Goal: Task Accomplishment & Management: Use online tool/utility

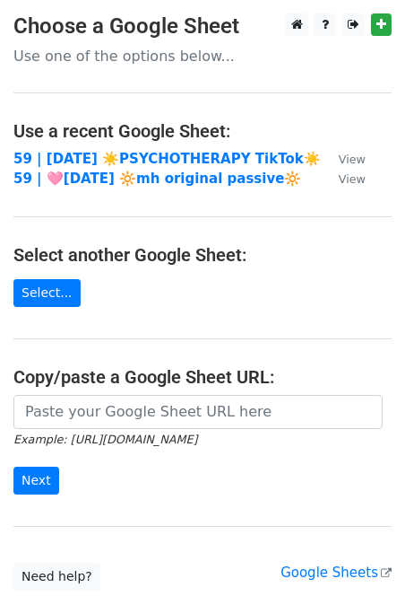
click at [72, 430] on form "Example: https://docs.google.com/spreadsheets/d/abc/edit Next" at bounding box center [202, 445] width 378 height 100
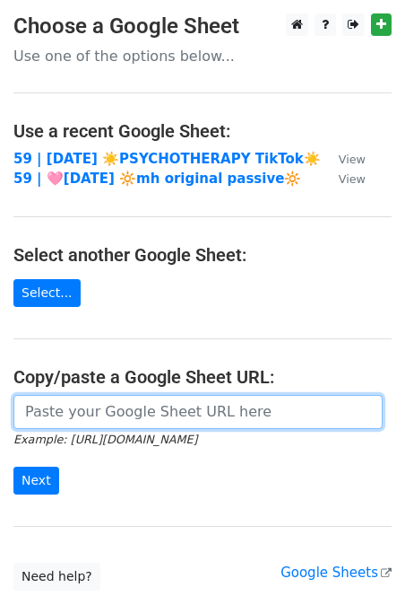
click at [79, 412] on input "url" at bounding box center [198, 412] width 370 height 34
paste input "https://docs.google.com/spreadsheets/d/1Zt9baDMit09JWoIsexkH0JKh-RbP7iIntf6TNSR…"
type input "https://docs.google.com/spreadsheets/d/1Zt9baDMit09JWoIsexkH0JKh-RbP7iIntf6TNSR…"
click at [13, 466] on input "Next" at bounding box center [36, 480] width 46 height 28
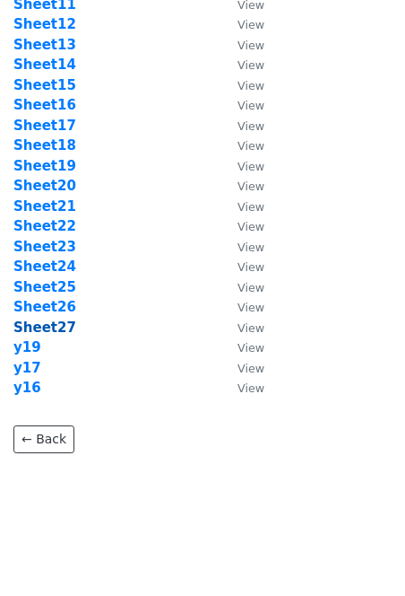
scroll to position [280, 0]
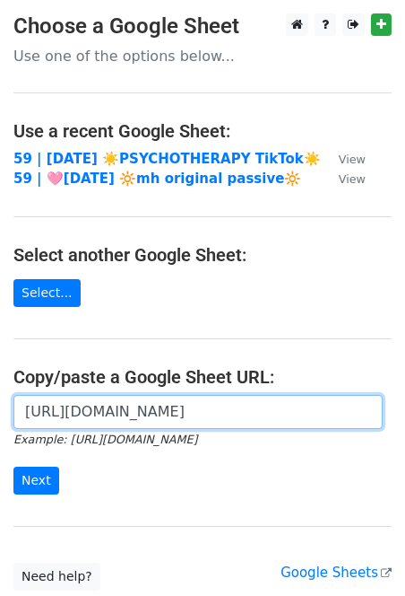
click at [134, 424] on input "https://docs.google.com/spreadsheets/d/1Zt9baDMit09JWoIsexkH0JKh-RbP7iIntf6TNSR…" at bounding box center [198, 412] width 370 height 34
click at [13, 466] on input "Next" at bounding box center [36, 480] width 46 height 28
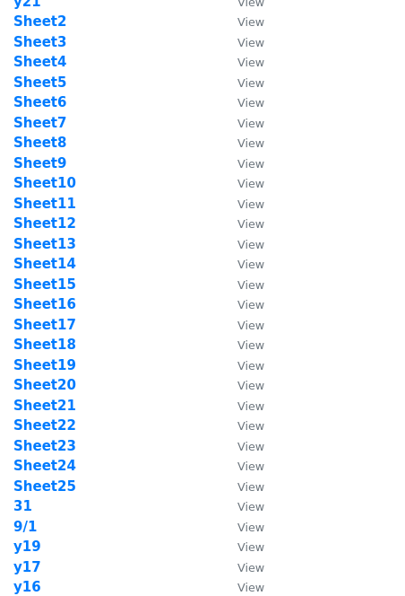
scroll to position [128, 0]
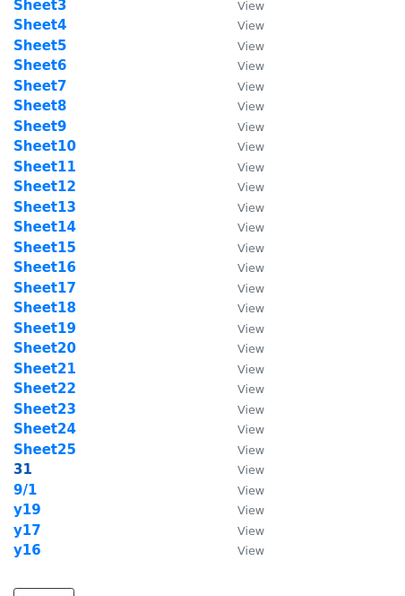
click at [18, 465] on strong "31" at bounding box center [22, 469] width 19 height 16
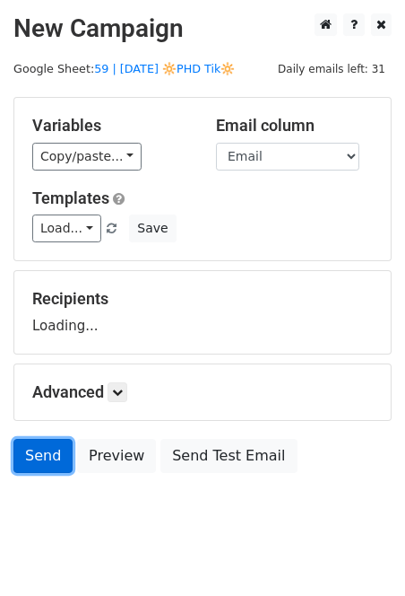
click at [20, 470] on link "Send" at bounding box center [42, 456] width 59 height 34
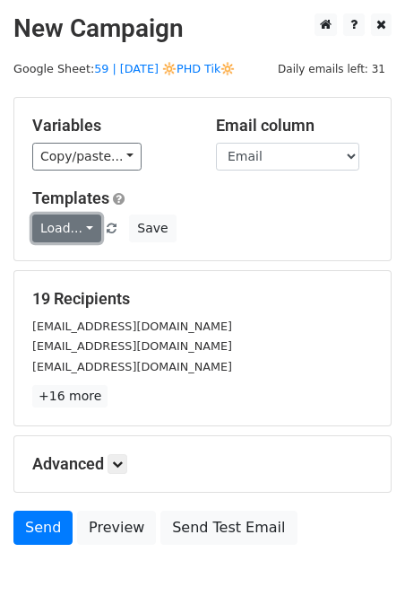
click at [74, 219] on link "Load..." at bounding box center [66, 228] width 69 height 28
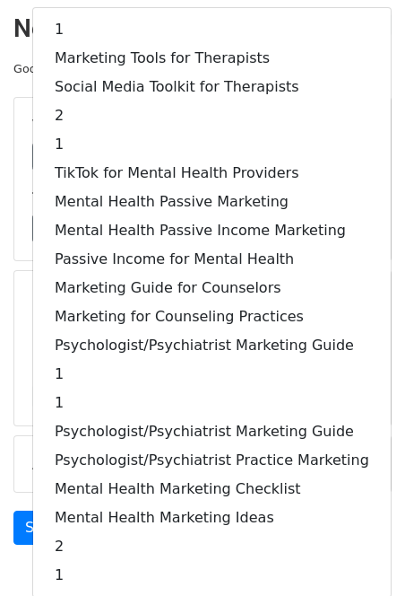
click at [11, 224] on main "New Campaign Daily emails left: 31 Google Sheet: 59 | SEPT 1 🔆PHD Tik🔆 Variable…" at bounding box center [202, 283] width 405 height 540
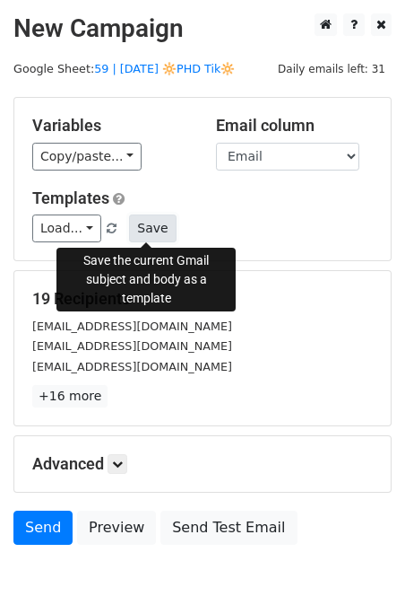
click at [144, 223] on button "Save" at bounding box center [152, 228] width 47 height 28
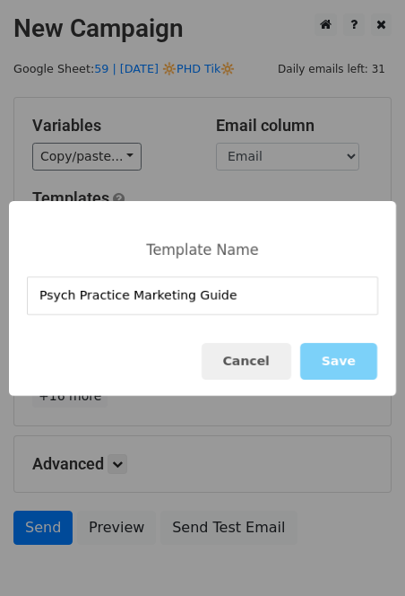
type input "Psych Practice Marketing Guide"
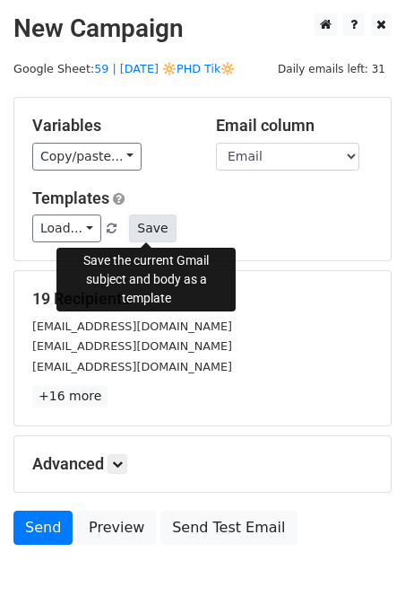
click at [137, 229] on button "Save" at bounding box center [152, 228] width 47 height 28
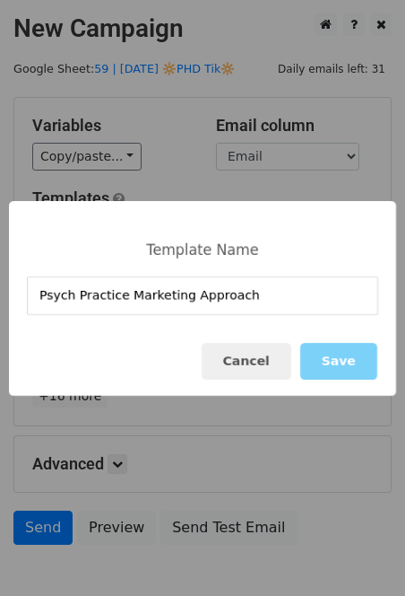
type input "Psych Practice Marketing Approach"
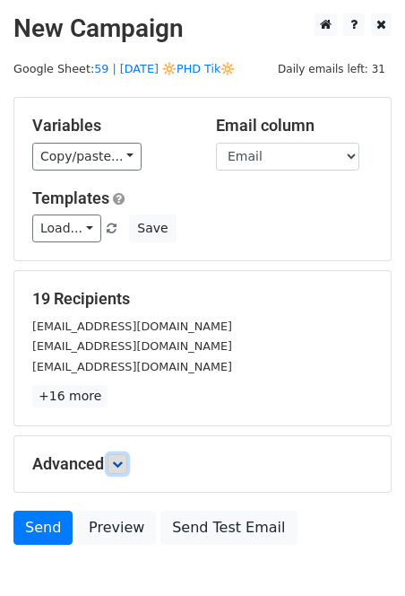
click at [123, 465] on icon at bounding box center [117, 463] width 11 height 11
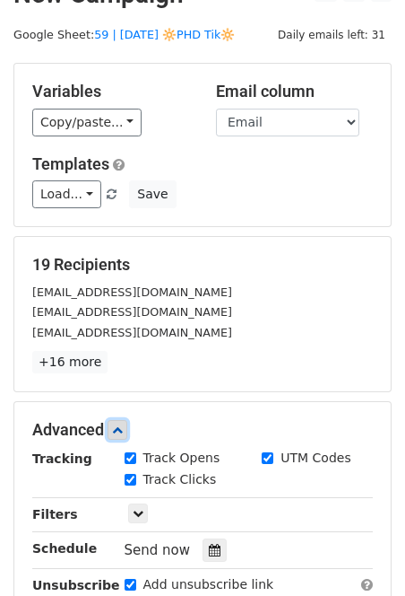
scroll to position [36, 0]
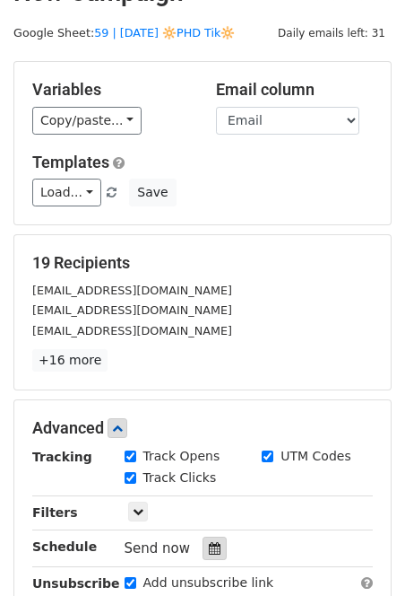
click at [211, 544] on icon at bounding box center [215, 548] width 12 height 13
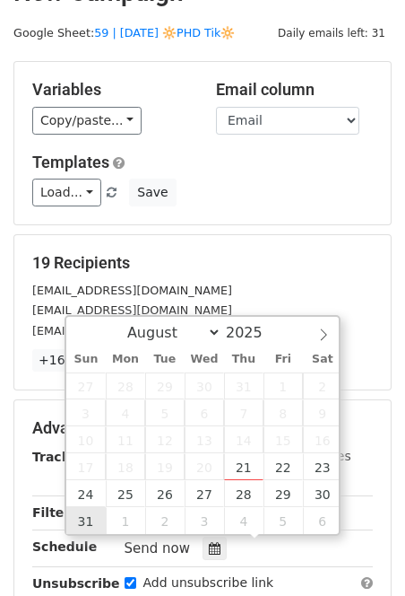
type input "2025-08-31 12:00"
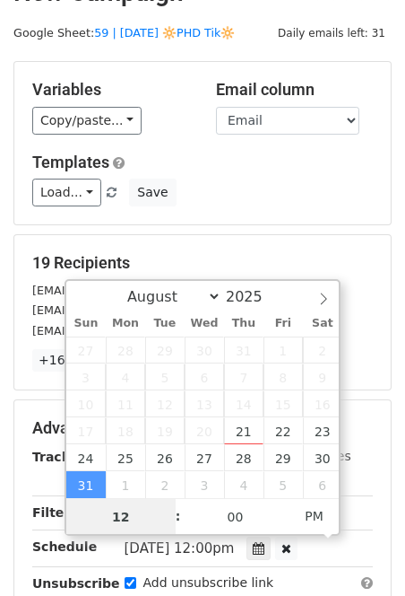
scroll to position [0, 0]
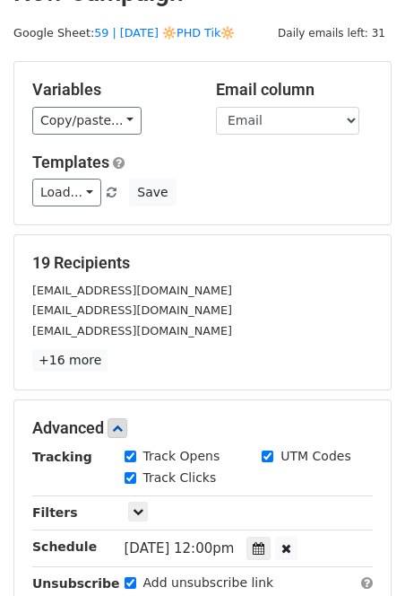
click at [28, 582] on div "Unsubscribe" at bounding box center [65, 593] width 92 height 41
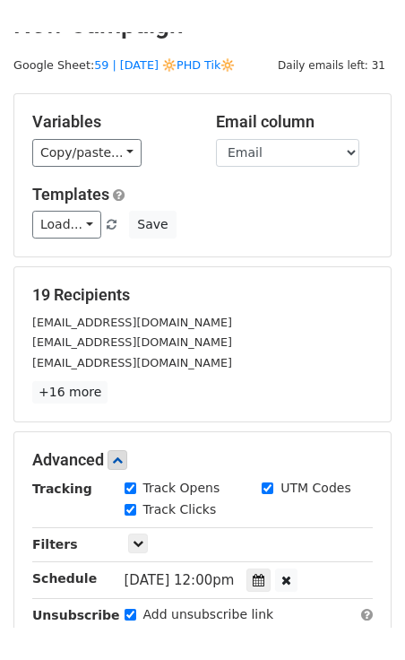
scroll to position [37, 0]
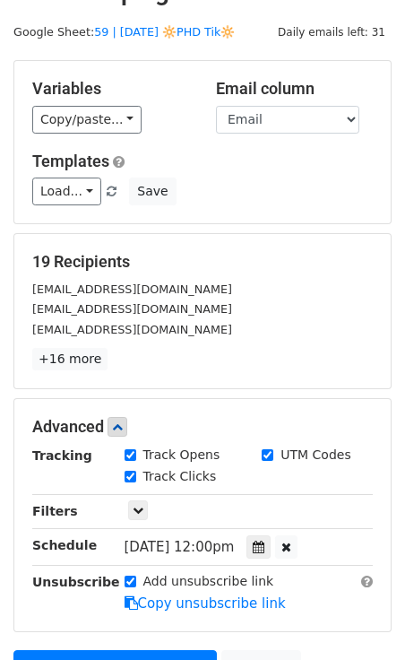
click at [65, 595] on form "Variables Copy/paste... {{Name}} {{Email}} Email column Name Email Templates Lo…" at bounding box center [202, 398] width 378 height 676
click at [49, 595] on link "Send on Aug 31 at 12:00pm" at bounding box center [115, 667] width 204 height 34
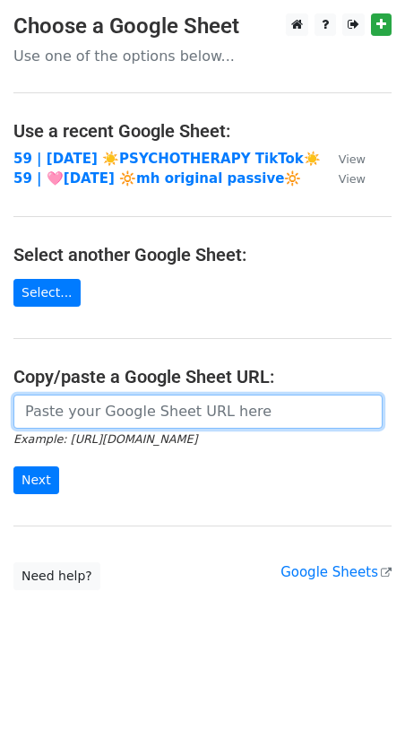
click at [174, 413] on input "url" at bounding box center [198, 412] width 370 height 34
paste input "[URL][DOMAIN_NAME]"
type input "[URL][DOMAIN_NAME]"
click at [13, 466] on input "Next" at bounding box center [36, 480] width 46 height 28
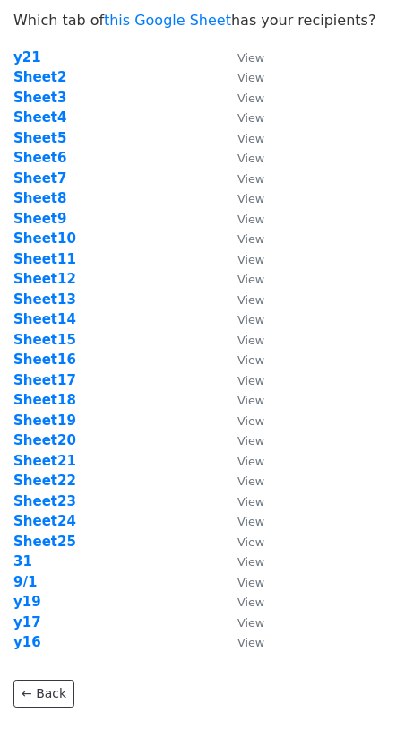
scroll to position [34, 0]
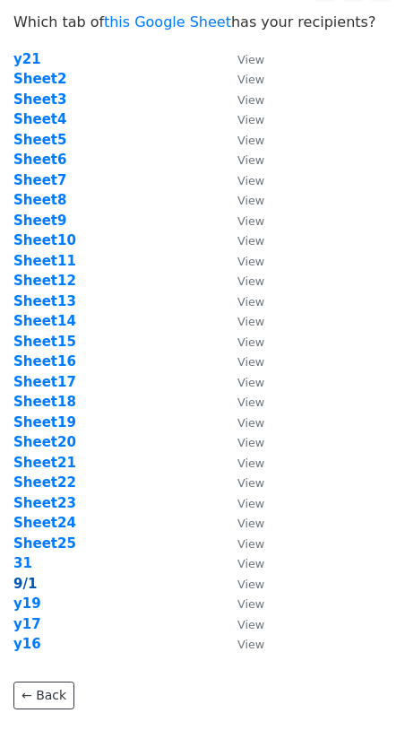
click at [26, 582] on strong "9/1" at bounding box center [24, 584] width 23 height 16
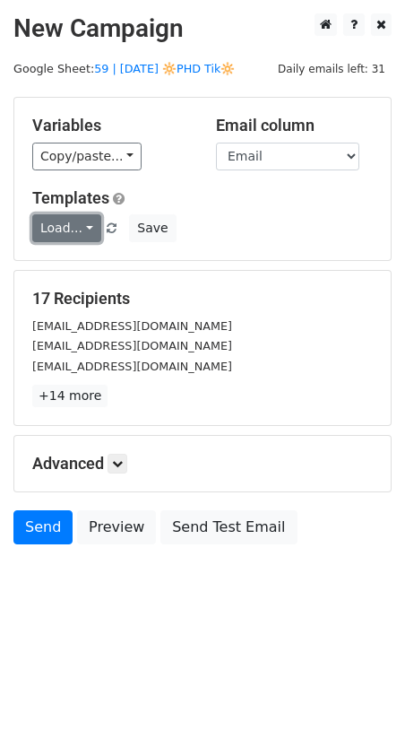
click at [60, 224] on link "Load..." at bounding box center [66, 228] width 69 height 28
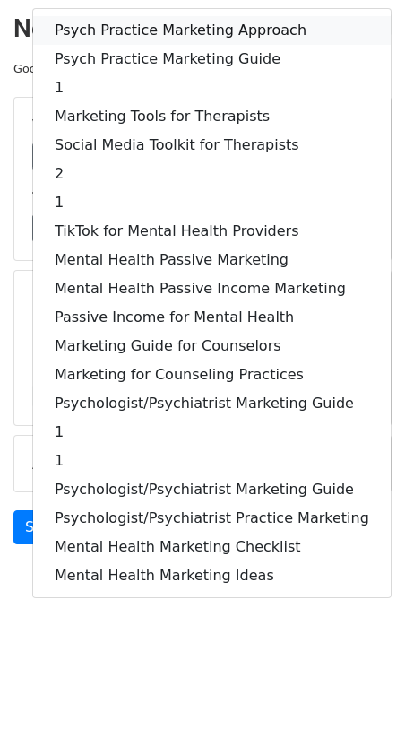
click at [134, 36] on link "Psych Practice Marketing Approach" at bounding box center [212, 30] width 358 height 29
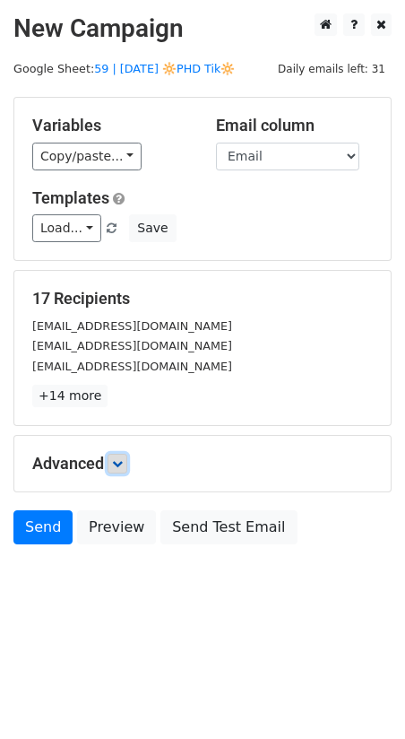
click at [121, 458] on icon at bounding box center [117, 463] width 11 height 11
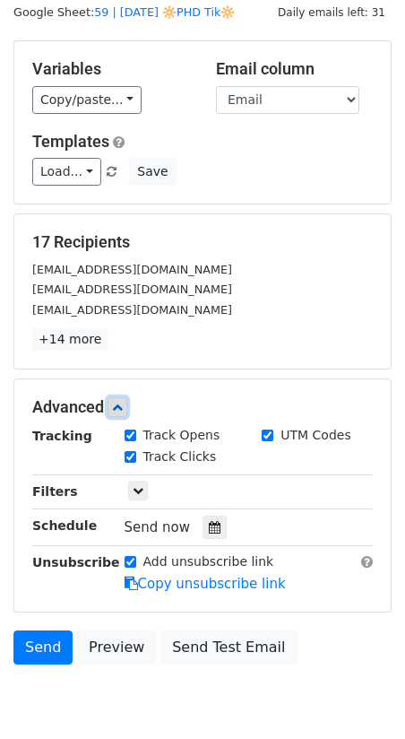
scroll to position [126, 0]
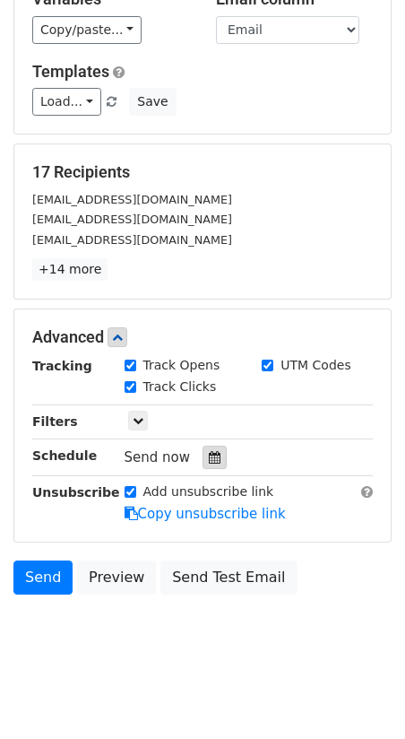
click at [209, 451] on icon at bounding box center [215, 457] width 12 height 13
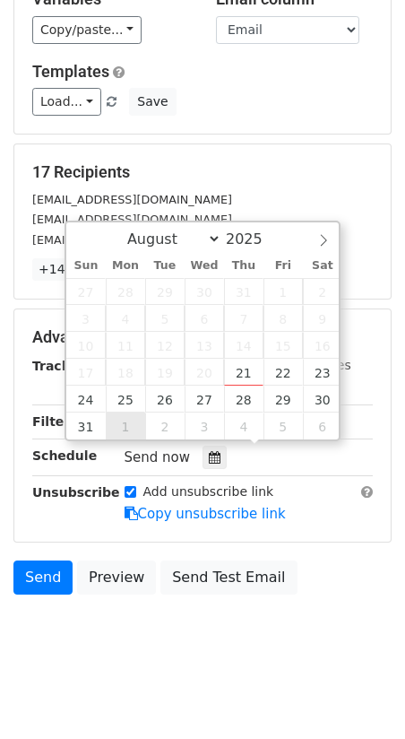
type input "2025-09-01 12:00"
select select "8"
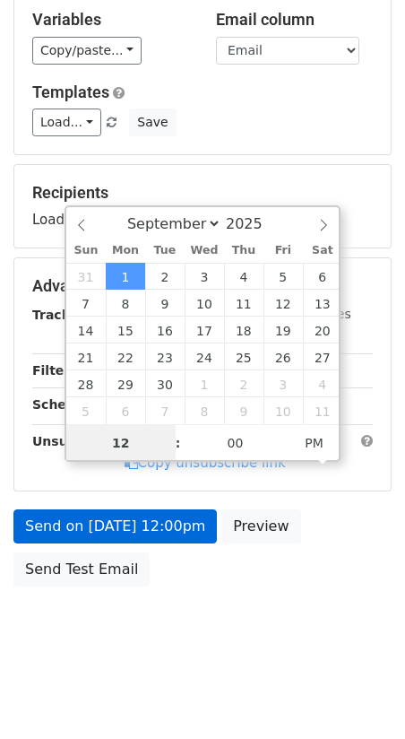
scroll to position [98, 0]
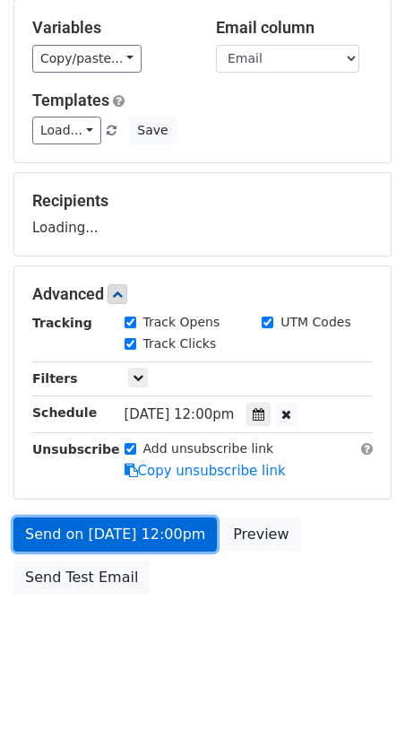
click at [127, 539] on link "Send on Sep 1 at 12:00pm" at bounding box center [115, 535] width 204 height 34
